Goal: Task Accomplishment & Management: Use online tool/utility

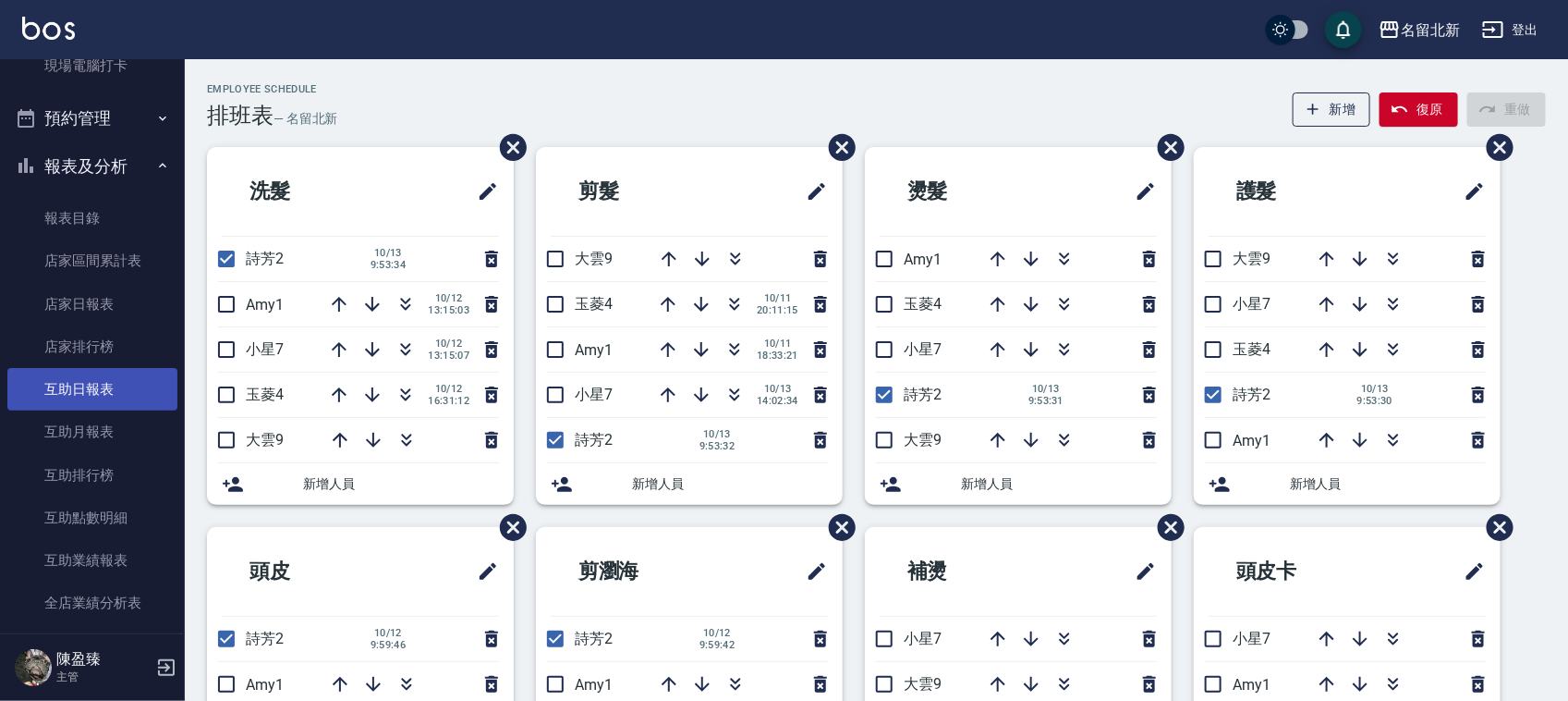
scroll to position [694, 0]
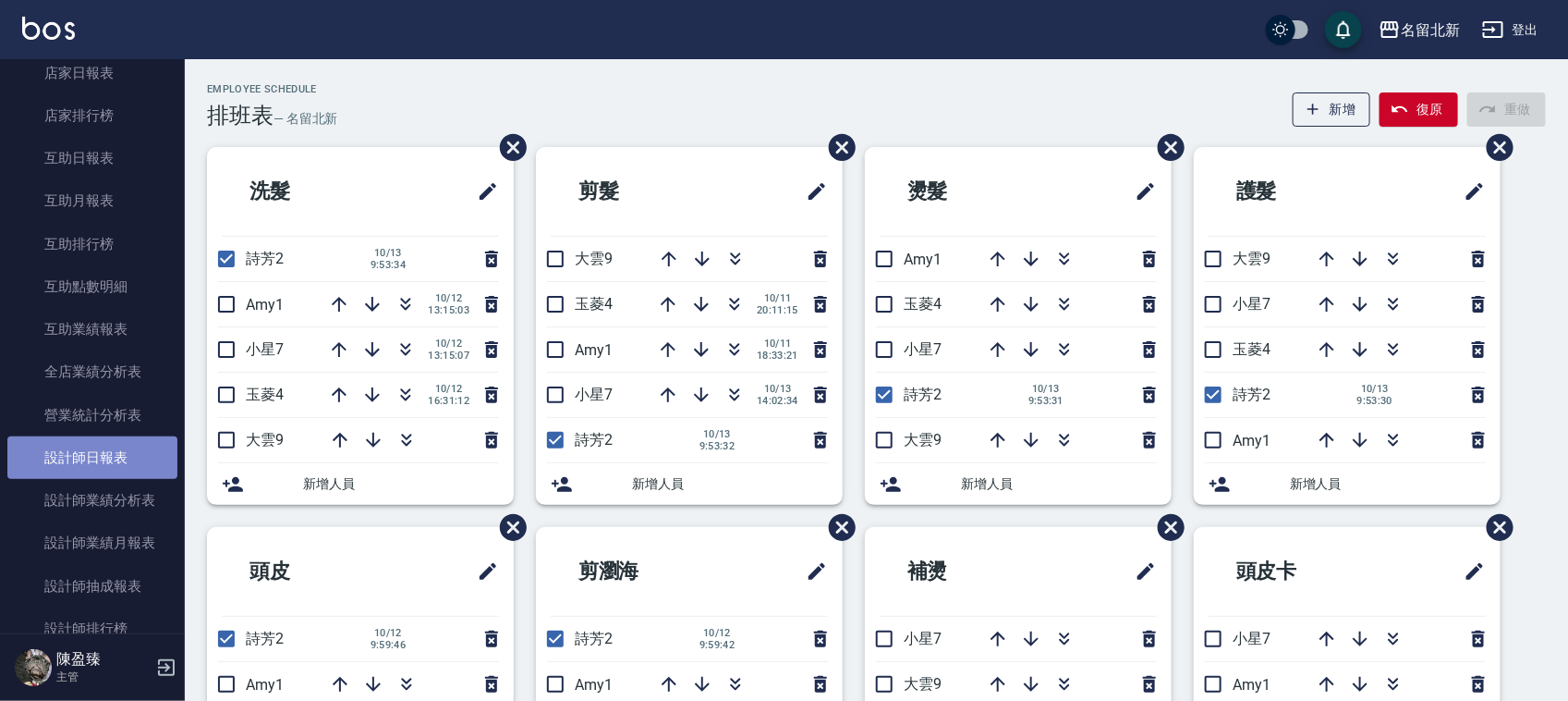
click at [126, 453] on link "設計師日報表" at bounding box center [92, 458] width 170 height 43
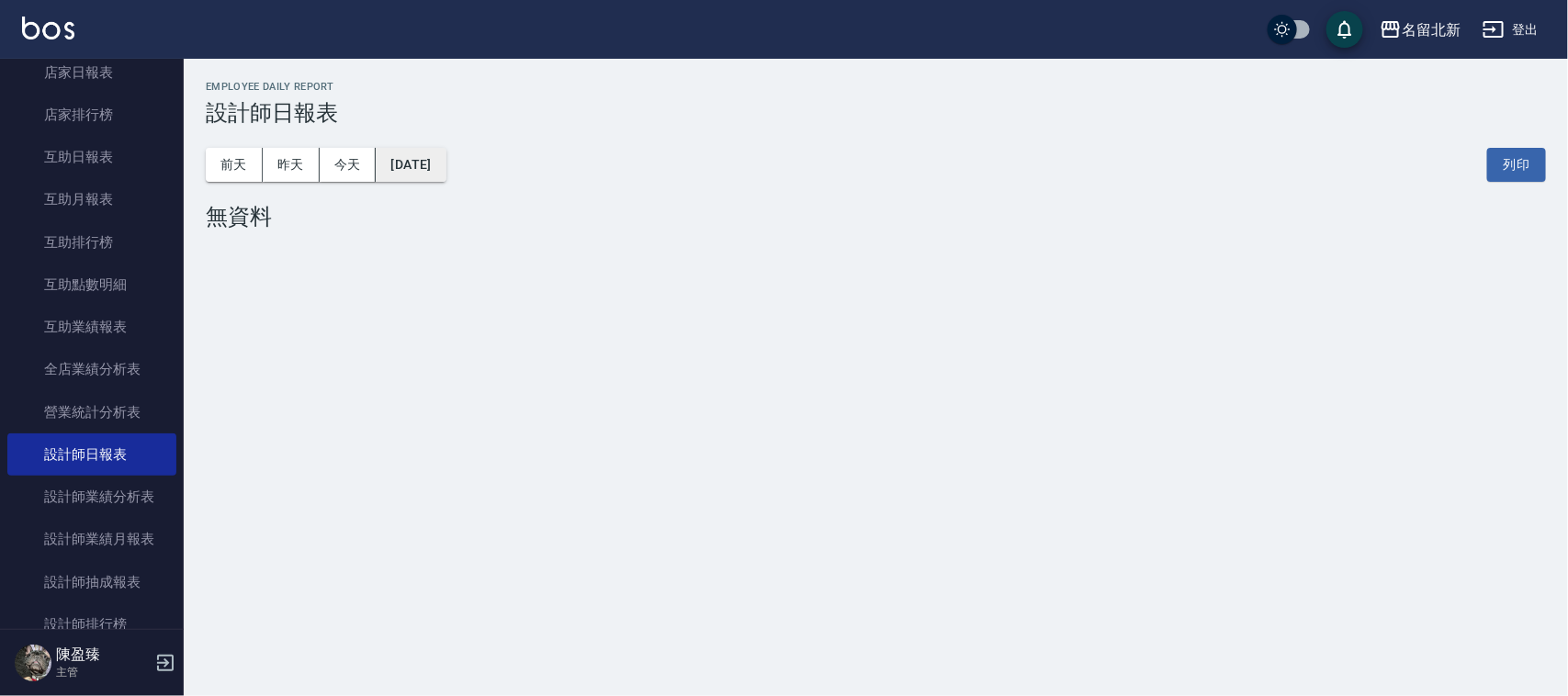
drag, startPoint x: 420, startPoint y: 133, endPoint x: 419, endPoint y: 157, distance: 24.0
click at [419, 134] on div "[DATE] [DATE] [DATE] [DATE] 列印" at bounding box center [875, 165] width 1340 height 78
click at [424, 166] on button "[DATE]" at bounding box center [410, 165] width 69 height 34
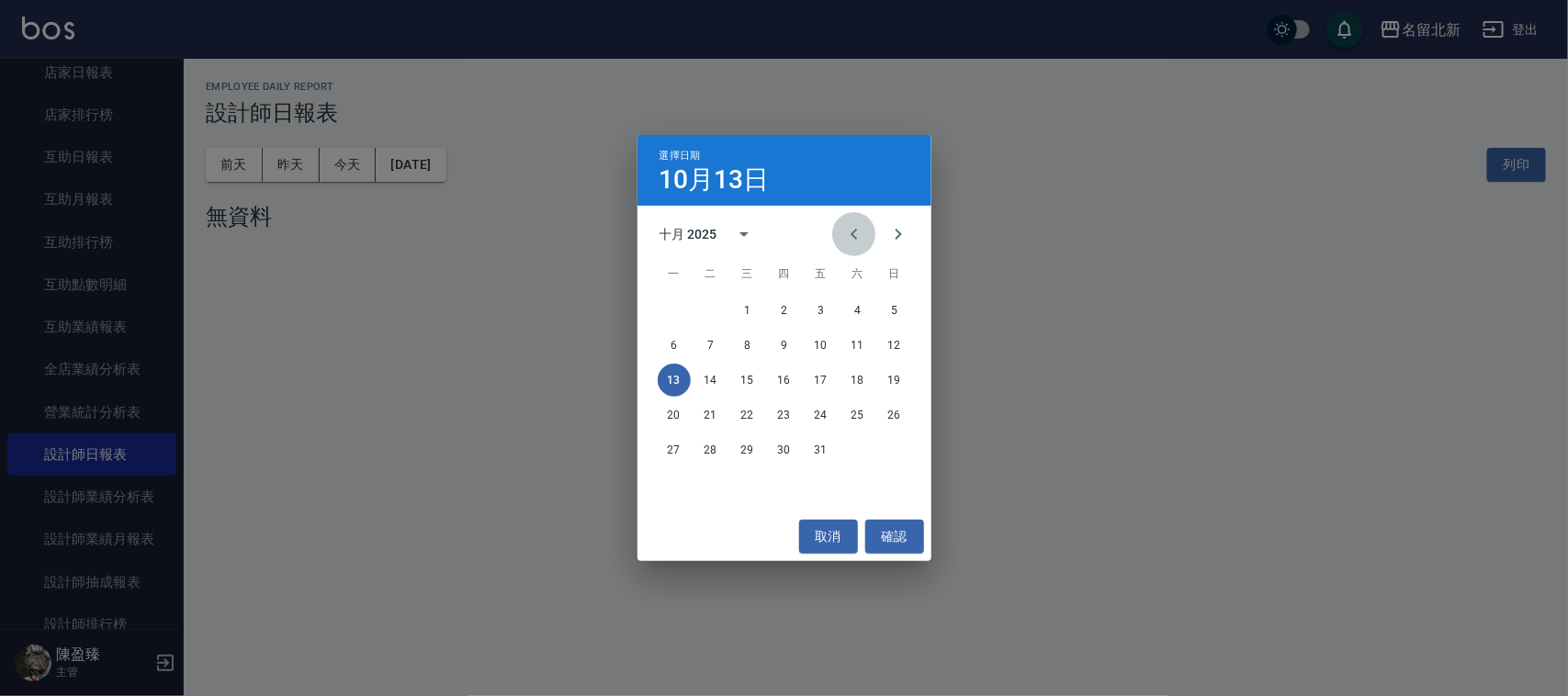
click at [863, 231] on icon "Previous month" at bounding box center [854, 234] width 22 height 22
drag, startPoint x: 721, startPoint y: 446, endPoint x: 712, endPoint y: 445, distance: 9.1
click at [712, 445] on button "30" at bounding box center [711, 450] width 33 height 33
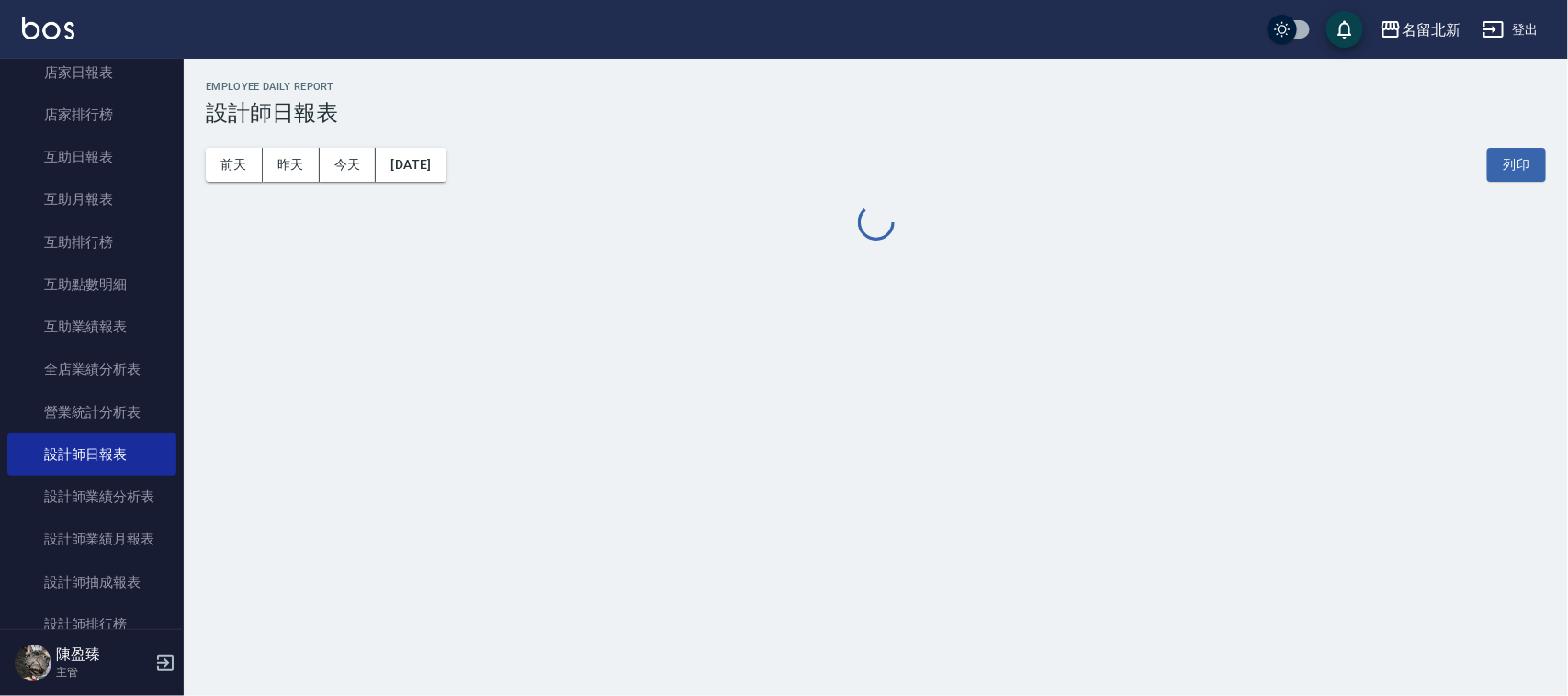
click at [712, 443] on div "名留北新 [DATE] 設計師日報表 列印時間： [DATE][PHONE_NUMBER]:40 Employee Daily Report 設計師日報表 […" at bounding box center [784, 348] width 1568 height 696
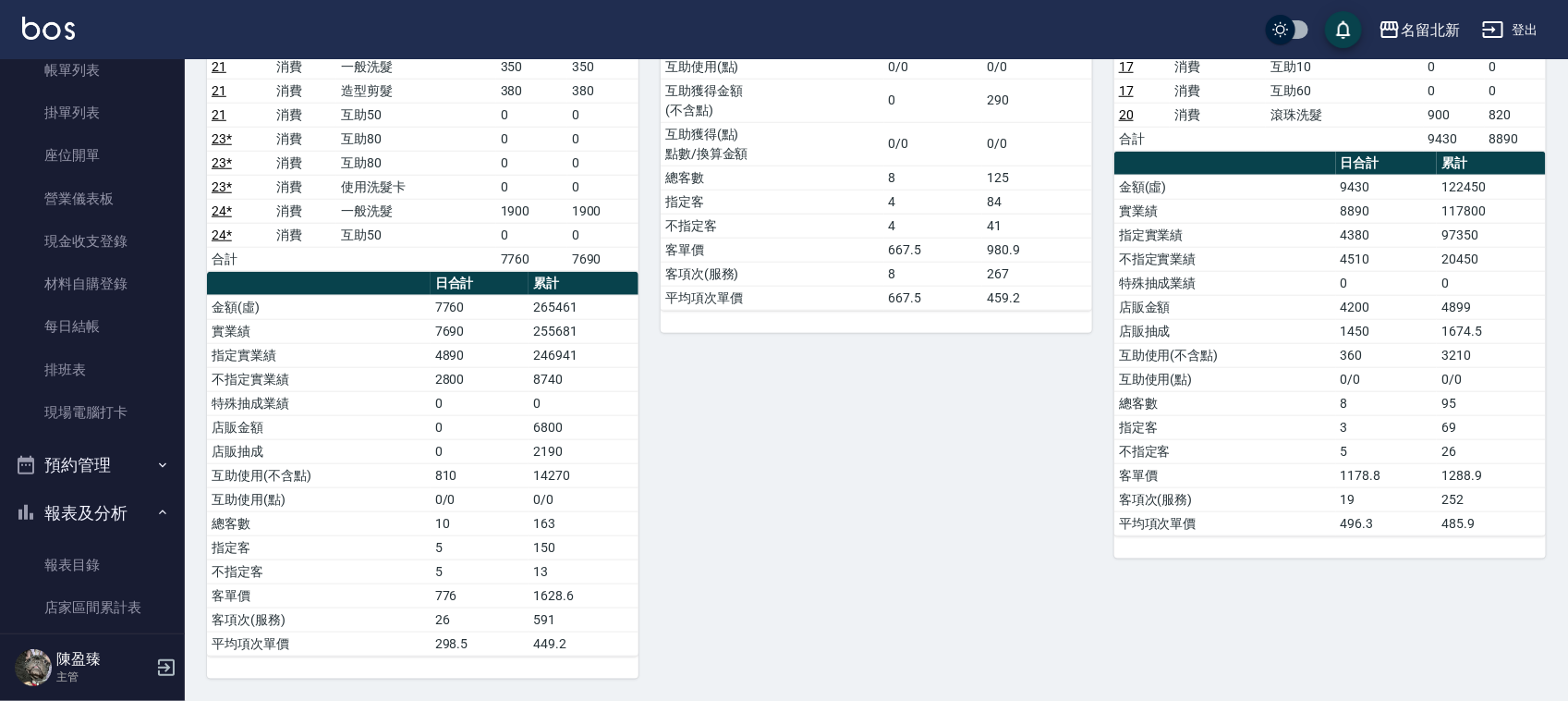
scroll to position [432, 0]
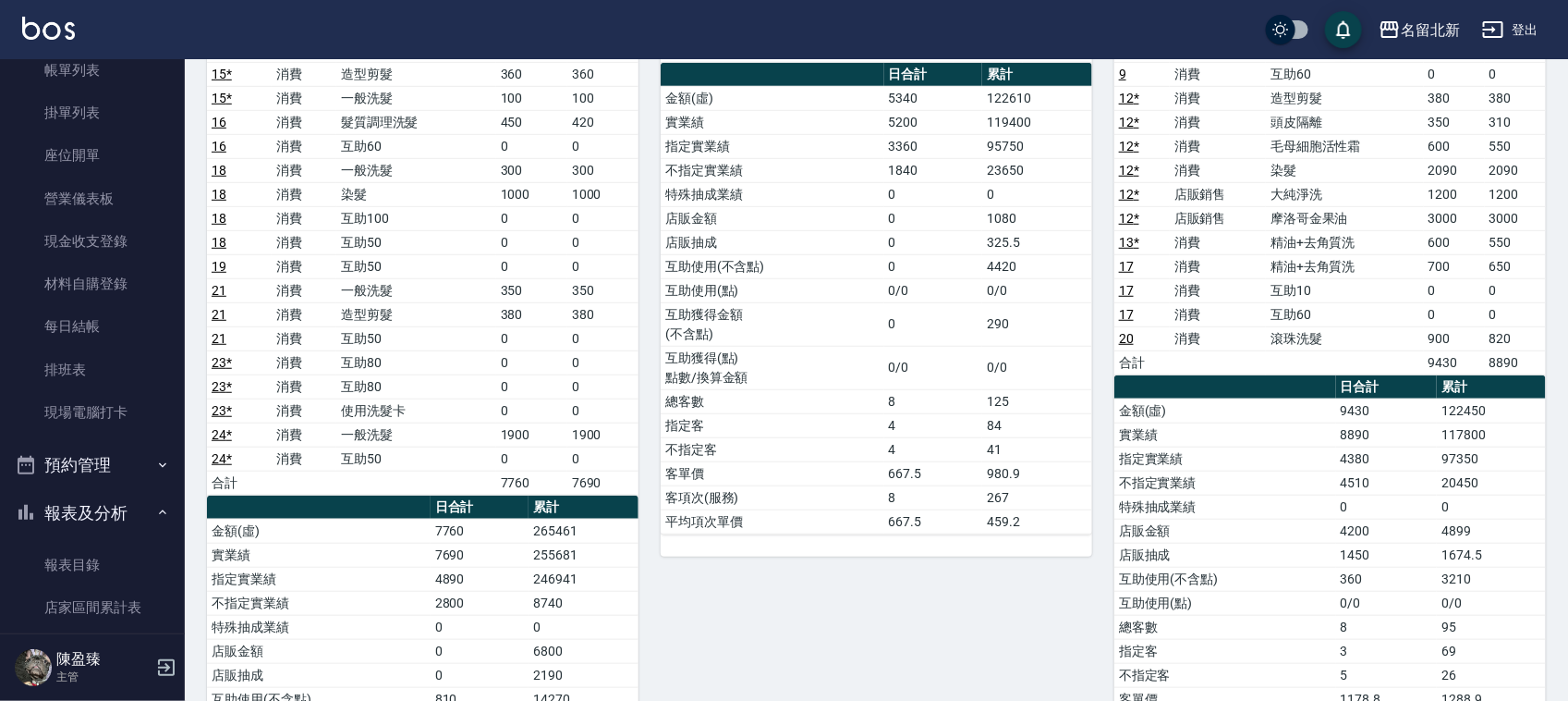
click at [991, 382] on td "0/0" at bounding box center [1037, 367] width 110 height 44
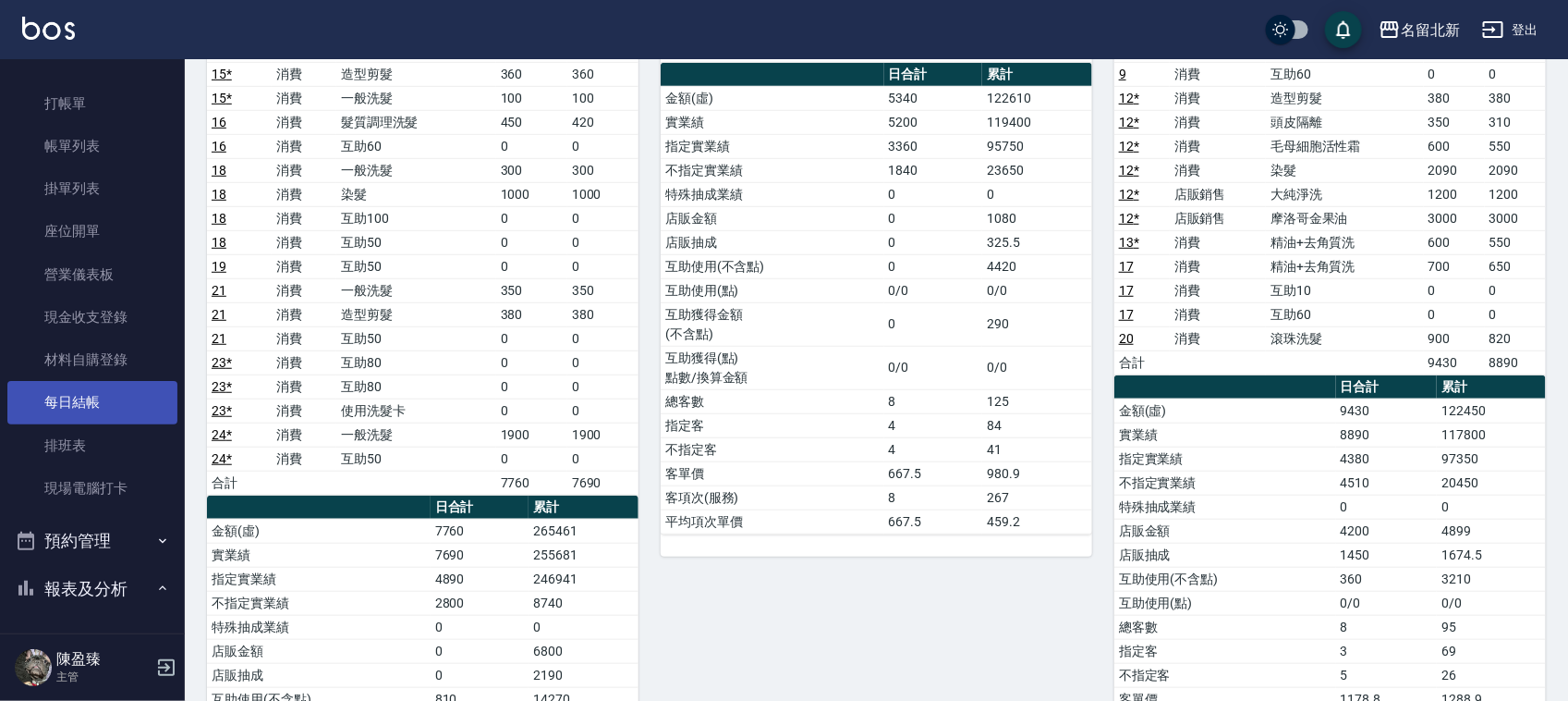
scroll to position [0, 0]
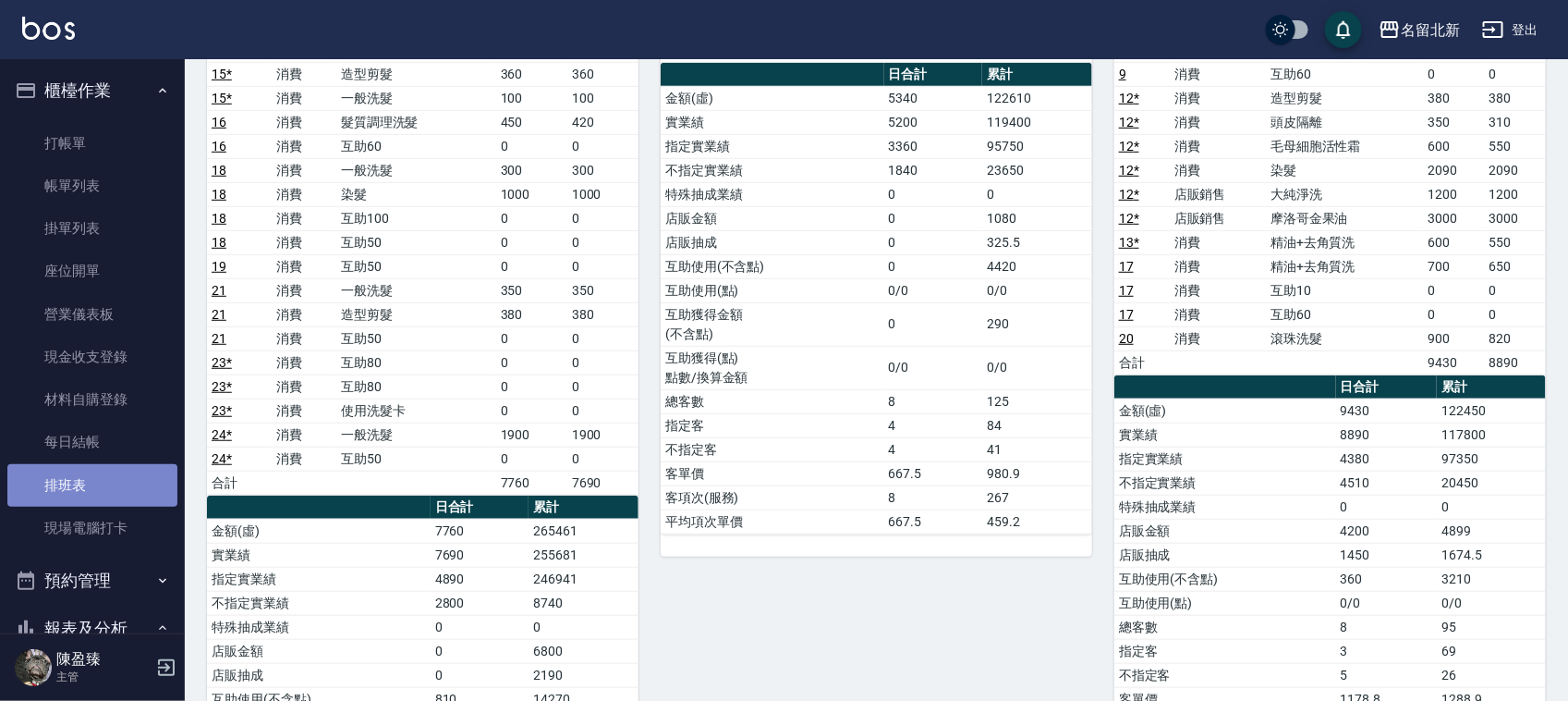
click at [99, 479] on link "排班表" at bounding box center [92, 486] width 170 height 43
